Goal: Check status: Check status

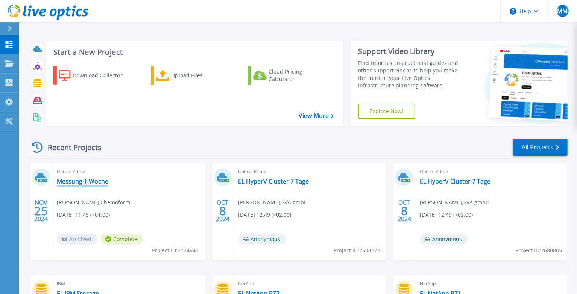
click at [91, 181] on link "Messung 1 Woche" at bounding box center [83, 182] width 52 height 8
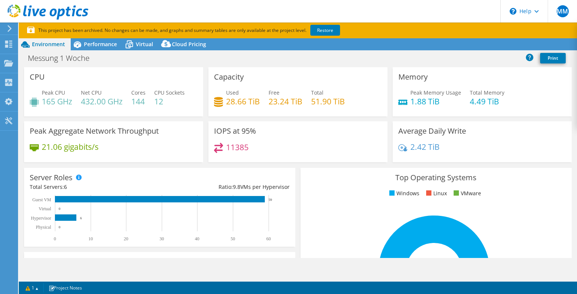
select select "USD"
click at [103, 46] on span "Performance" at bounding box center [100, 44] width 33 height 7
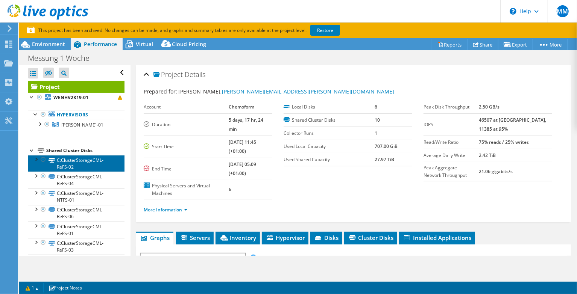
click at [79, 164] on link "C:ClusterStorageCML-ReFS-02" at bounding box center [76, 163] width 96 height 17
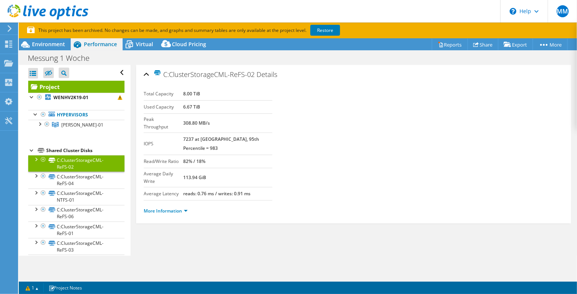
click at [36, 158] on div at bounding box center [36, 159] width 8 height 8
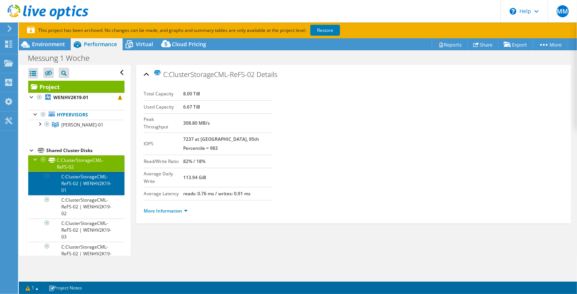
click at [71, 177] on link "C:ClusterStorageCML-ReFS-02 | WENHV2K19-01" at bounding box center [76, 183] width 96 height 23
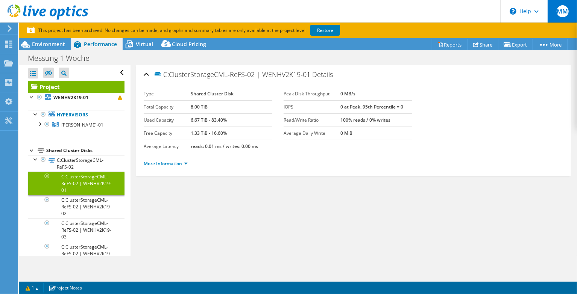
click at [565, 8] on span "MM" at bounding box center [562, 11] width 12 height 12
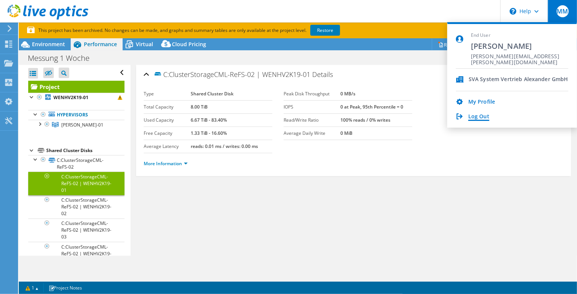
click at [477, 118] on link "Log Out" at bounding box center [478, 117] width 21 height 7
